Goal: Find specific page/section: Find specific page/section

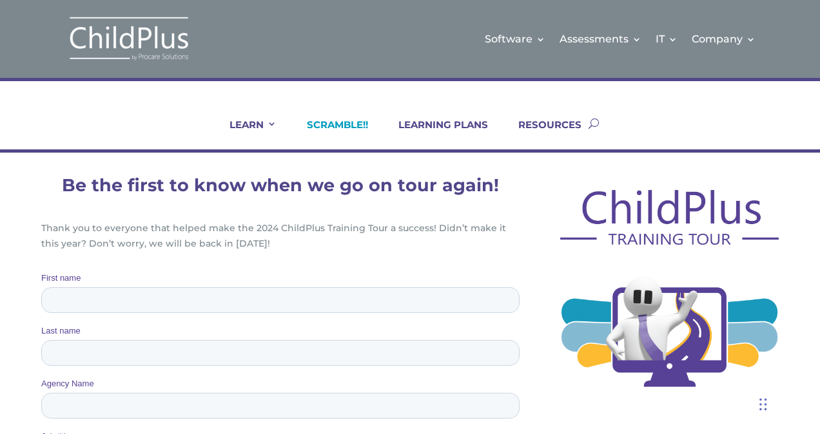
click at [361, 125] on link "SCRAMBLE!!" at bounding box center [329, 134] width 77 height 31
click at [333, 121] on link "SCRAMBLE!!" at bounding box center [329, 134] width 77 height 31
